Goal: Check status: Check status

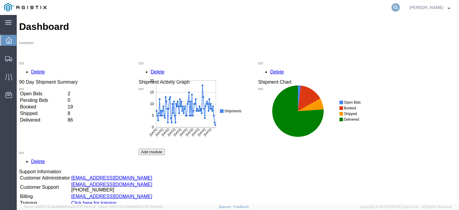
click at [400, 8] on icon at bounding box center [396, 7] width 8 height 8
click at [339, 10] on input "search" at bounding box center [301, 7] width 182 height 14
paste input "56514855"
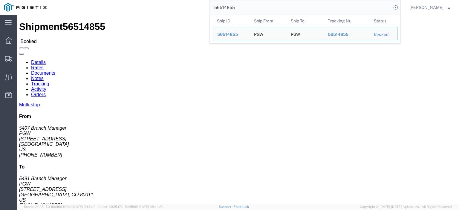
drag, startPoint x: 56, startPoint y: 72, endPoint x: 7, endPoint y: 68, distance: 49.2
click div "Ship From PGW (5407 Branch Manager) [STREET_ADDRESS] [PHONE_NUMBER] [EMAIL_ADDR…"
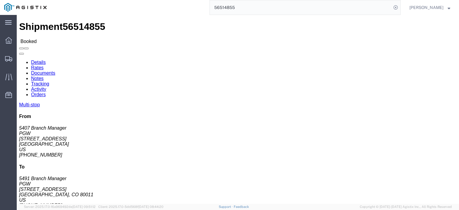
copy address "[STREET_ADDRESS]"
drag, startPoint x: 105, startPoint y: 71, endPoint x: 85, endPoint y: 68, distance: 19.9
click div "Ship To PGW (5491 Branch Manager) [STREET_ADDRESS] [PHONE_NUMBER] [EMAIL_ADDRES…"
copy address "[STREET_ADDRESS]"
click span "56514855"
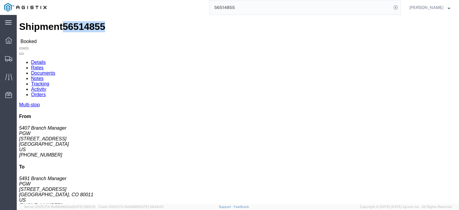
click span "56514855"
copy span "56514855"
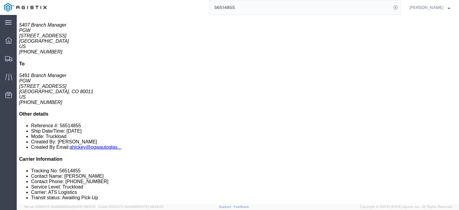
scroll to position [60, 0]
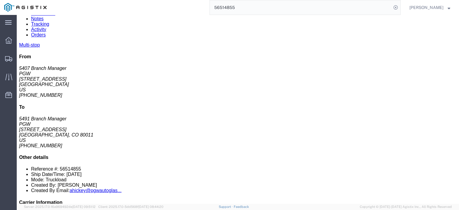
drag, startPoint x: 120, startPoint y: 116, endPoint x: 65, endPoint y: 115, distance: 54.7
click div "[STREET_ADDRESS][US_STATE]"
click div "PGW"
drag, startPoint x: 108, startPoint y: 118, endPoint x: 57, endPoint y: 118, distance: 50.5
click tr "2 Delivery PGW [STREET_ADDRESS][US_STATE] Phone Nu.: [PHONE_NUMBER] Email: [EMA…"
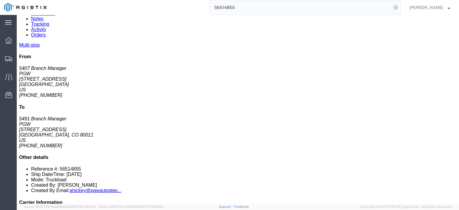
click div "[STREET_ADDRESS][US_STATE]"
drag, startPoint x: 121, startPoint y: 116, endPoint x: 67, endPoint y: 117, distance: 53.8
click td "PGW [STREET_ADDRESS][US_STATE]"
copy div "[STREET_ADDRESS]"
click div "PGW"
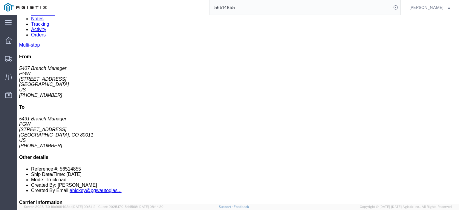
click div "PGW"
drag, startPoint x: 71, startPoint y: 110, endPoint x: 65, endPoint y: 111, distance: 5.1
click div "PGW"
copy div "PGW"
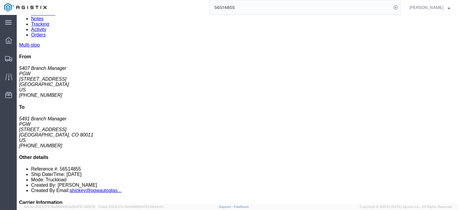
drag, startPoint x: 174, startPoint y: 117, endPoint x: 123, endPoint y: 118, distance: 50.8
click div "[STREET_ADDRESS][US_STATE]"
copy div "[US_STATE][GEOGRAPHIC_DATA]"
drag, startPoint x: 269, startPoint y: 118, endPoint x: 213, endPoint y: 120, distance: 56.0
click td "Phone Nu.: [PHONE_NUMBER] Email: [EMAIL_ADDRESS][DOMAIN_NAME]"
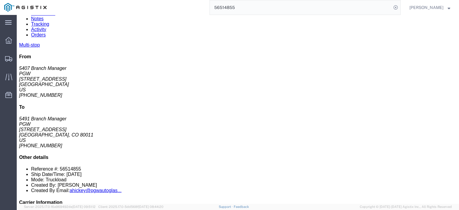
copy div "[EMAIL_ADDRESS][DOMAIN_NAME]"
drag, startPoint x: 247, startPoint y: 112, endPoint x: 222, endPoint y: 114, distance: 24.6
click div "Phone Nu.: [PHONE_NUMBER]"
copy div "[PHONE_NUMBER]"
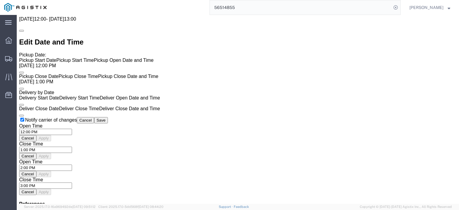
scroll to position [359, 0]
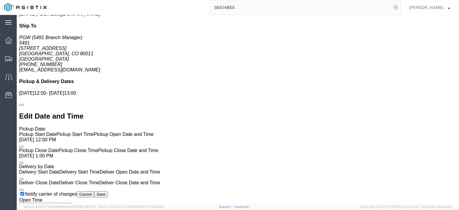
click link "Rates"
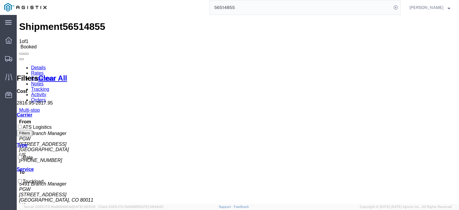
click at [44, 81] on link "Notes" at bounding box center [37, 83] width 13 height 5
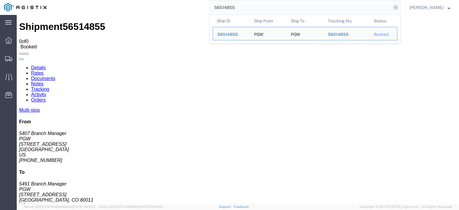
drag, startPoint x: 266, startPoint y: 6, endPoint x: 212, endPoint y: -4, distance: 54.8
click at [212, 0] on html "main_menu Created with Sketch. Collapse Menu Dashboard Shipments Traffic Resour…" at bounding box center [229, 105] width 459 height 210
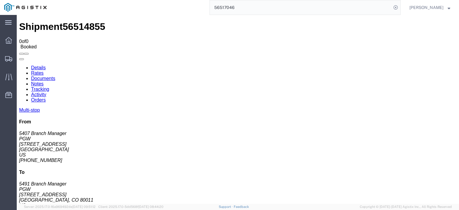
type input "56517046"
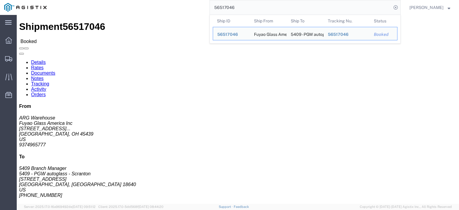
drag, startPoint x: 41, startPoint y: 69, endPoint x: 10, endPoint y: 70, distance: 31.1
click div "Ship From Fuyao Glass America Inc (ARG Warehouse) FUYA [STREET_ADDRESS][PERSON_…"
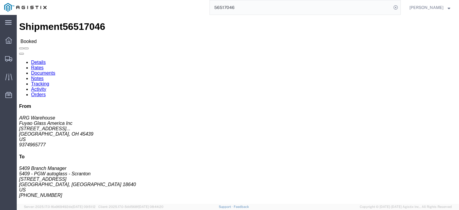
copy address "[STREET_ADDRESS][PERSON_NAME]"
drag, startPoint x: 123, startPoint y: 68, endPoint x: 85, endPoint y: 71, distance: 38.0
click div "Ship To 5409 - PGW autoglass - Scranton (5409 Branch Manager) [STREET_ADDRESS] …"
copy address "[STREET_ADDRESS]"
click link "Rates"
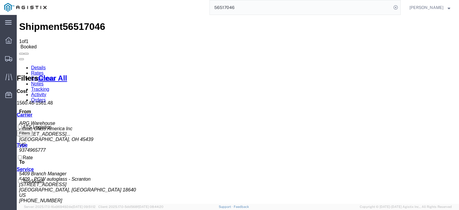
click at [44, 81] on link "Notes" at bounding box center [37, 83] width 13 height 5
